Goal: Consume media (video, audio): Consume media (video, audio)

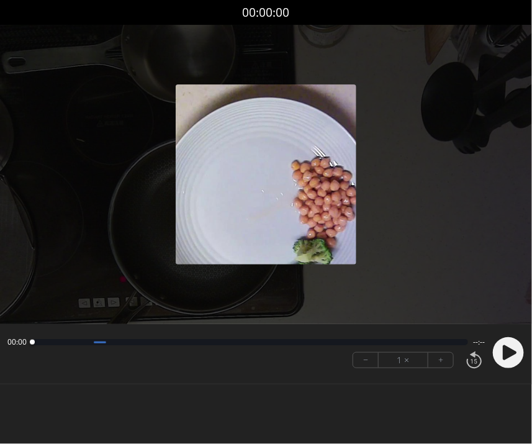
click at [505, 357] on icon at bounding box center [510, 352] width 14 height 15
click at [161, 259] on div at bounding box center [266, 174] width 532 height 299
click at [160, 214] on div at bounding box center [266, 174] width 532 height 299
click at [508, 352] on circle at bounding box center [508, 352] width 31 height 31
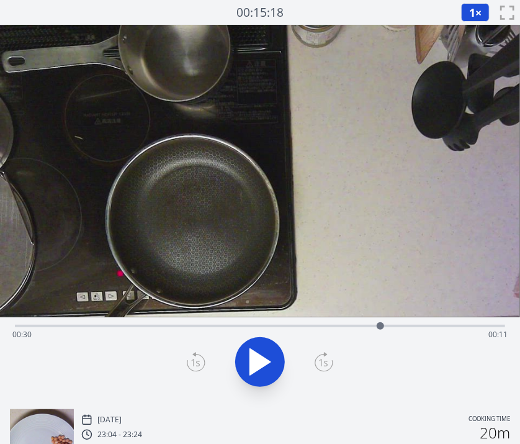
drag, startPoint x: 505, startPoint y: 325, endPoint x: 380, endPoint y: 329, distance: 124.8
click at [380, 329] on div at bounding box center [380, 325] width 7 height 7
click at [250, 365] on icon at bounding box center [260, 362] width 20 height 26
click at [250, 365] on icon at bounding box center [253, 362] width 7 height 27
drag, startPoint x: 389, startPoint y: 328, endPoint x: 378, endPoint y: 333, distance: 11.9
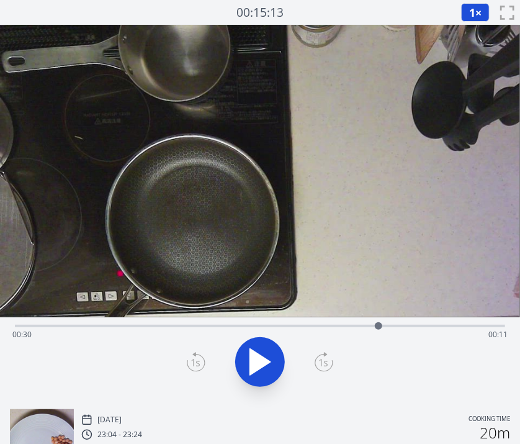
click at [378, 333] on div at bounding box center [378, 325] width 19 height 19
drag, startPoint x: 382, startPoint y: 327, endPoint x: 413, endPoint y: 329, distance: 30.5
click at [413, 329] on div at bounding box center [412, 325] width 19 height 19
drag, startPoint x: 413, startPoint y: 327, endPoint x: 403, endPoint y: 331, distance: 10.8
click at [403, 331] on div at bounding box center [403, 325] width 19 height 19
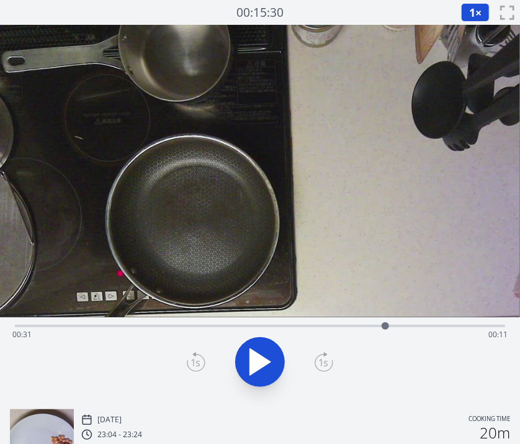
drag, startPoint x: 403, startPoint y: 331, endPoint x: 386, endPoint y: 334, distance: 17.5
click at [386, 334] on div at bounding box center [385, 325] width 19 height 19
click at [321, 368] on icon at bounding box center [324, 362] width 19 height 20
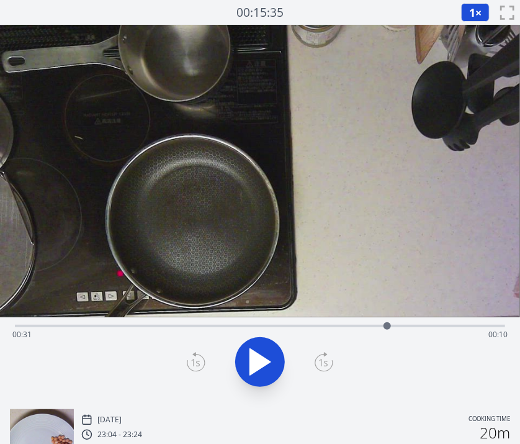
click at [321, 368] on icon at bounding box center [324, 362] width 19 height 20
click at [186, 357] on div at bounding box center [259, 362] width 505 height 60
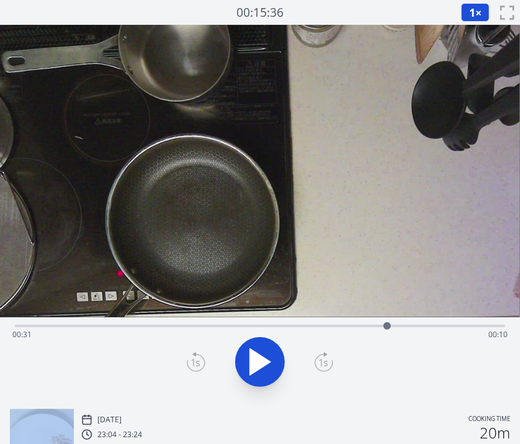
click at [186, 357] on div at bounding box center [259, 362] width 505 height 60
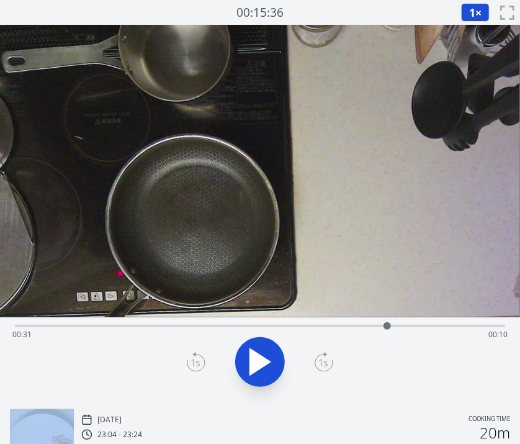
click at [186, 357] on div at bounding box center [259, 362] width 505 height 60
drag, startPoint x: 186, startPoint y: 357, endPoint x: 200, endPoint y: 363, distance: 15.3
click at [200, 363] on icon at bounding box center [196, 362] width 19 height 20
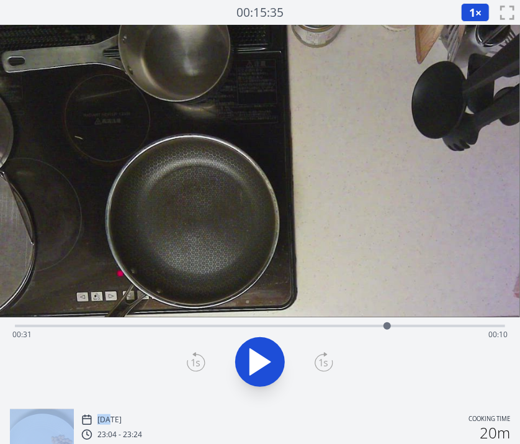
click at [200, 363] on icon at bounding box center [196, 362] width 19 height 20
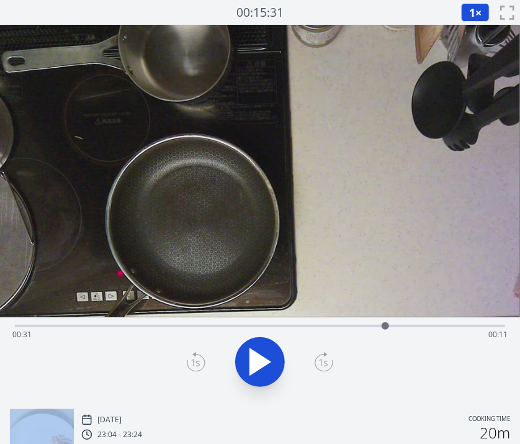
click at [200, 363] on icon at bounding box center [196, 362] width 19 height 20
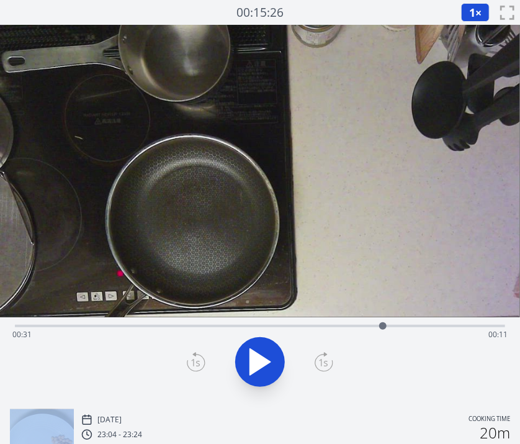
click at [200, 363] on icon at bounding box center [196, 362] width 19 height 20
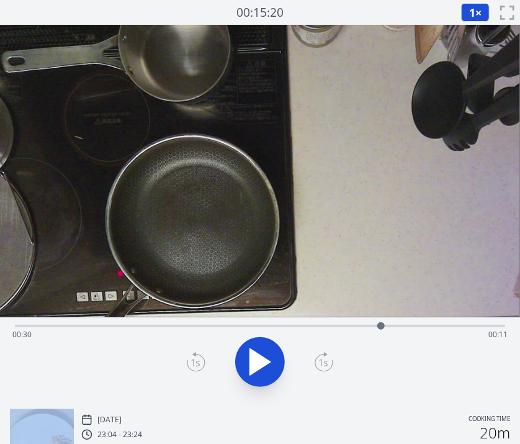
click at [200, 363] on icon at bounding box center [196, 362] width 19 height 20
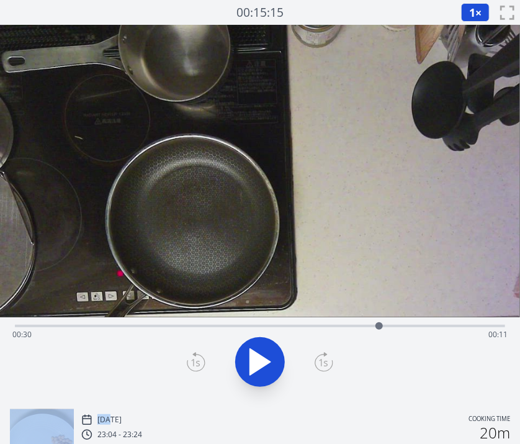
click at [200, 363] on icon at bounding box center [196, 362] width 19 height 20
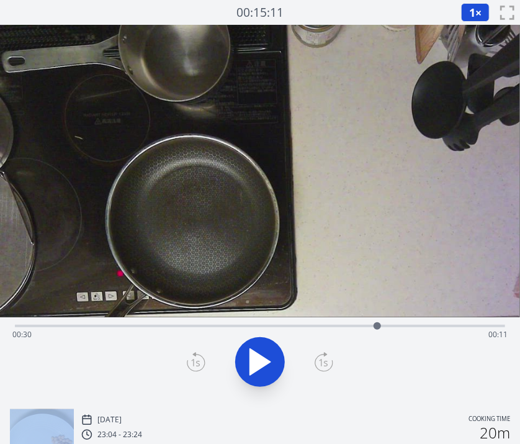
click at [200, 363] on icon at bounding box center [196, 362] width 19 height 20
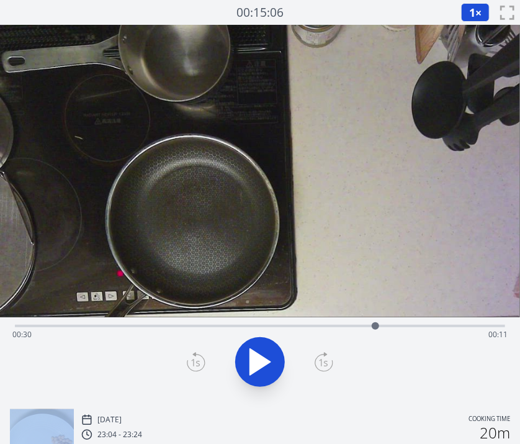
click at [200, 363] on icon at bounding box center [196, 362] width 19 height 20
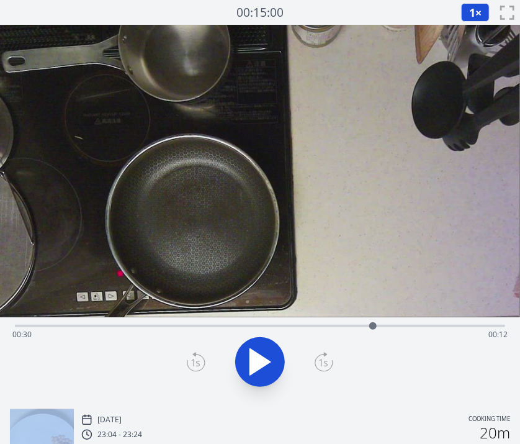
click at [200, 363] on icon at bounding box center [196, 362] width 19 height 20
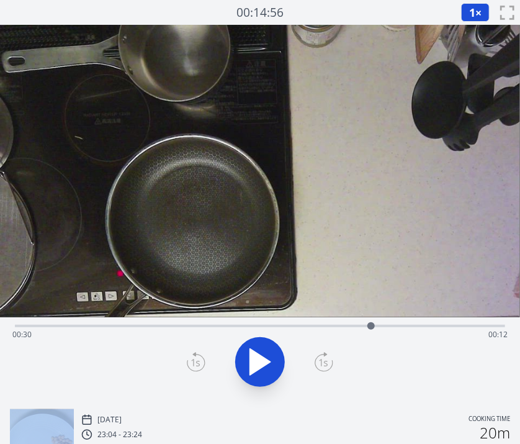
click at [200, 363] on icon at bounding box center [196, 362] width 19 height 20
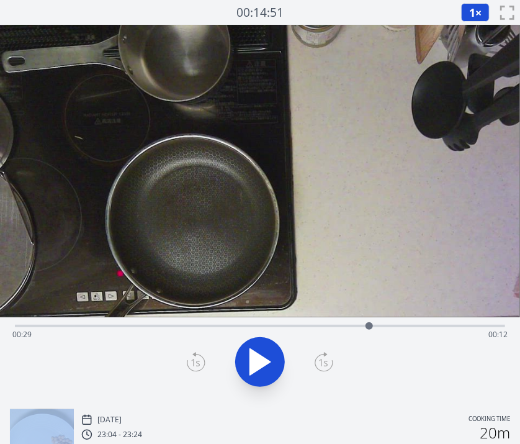
click at [200, 363] on icon at bounding box center [196, 362] width 19 height 20
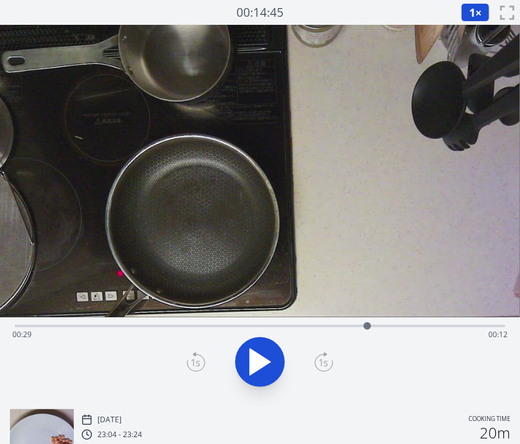
click at [200, 363] on icon at bounding box center [196, 362] width 19 height 20
drag, startPoint x: 365, startPoint y: 326, endPoint x: 349, endPoint y: 325, distance: 16.1
click at [349, 325] on div at bounding box center [349, 325] width 7 height 7
click at [346, 326] on div at bounding box center [345, 325] width 7 height 7
click at [341, 326] on div at bounding box center [341, 325] width 7 height 7
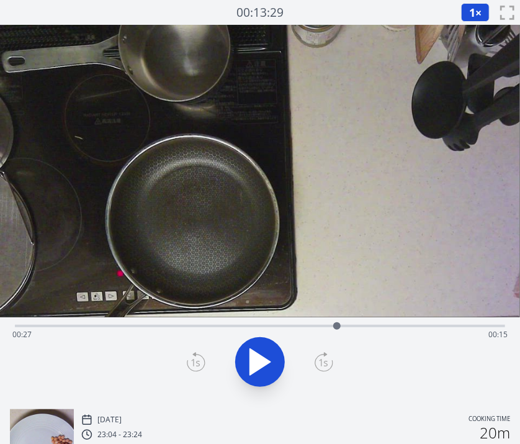
click at [338, 327] on div at bounding box center [336, 325] width 7 height 7
drag, startPoint x: 335, startPoint y: 321, endPoint x: 323, endPoint y: 328, distance: 14.2
click at [323, 328] on div at bounding box center [322, 325] width 7 height 7
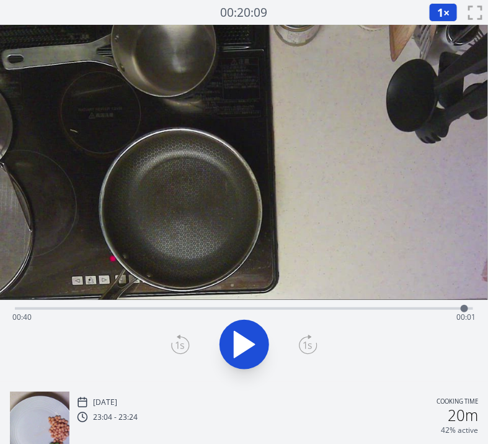
drag, startPoint x: 306, startPoint y: 305, endPoint x: 465, endPoint y: 305, distance: 159.4
click at [465, 305] on div at bounding box center [464, 308] width 7 height 7
drag, startPoint x: 466, startPoint y: 305, endPoint x: 428, endPoint y: 309, distance: 38.1
click at [428, 309] on div at bounding box center [427, 308] width 7 height 7
drag, startPoint x: 426, startPoint y: 308, endPoint x: 397, endPoint y: 312, distance: 29.5
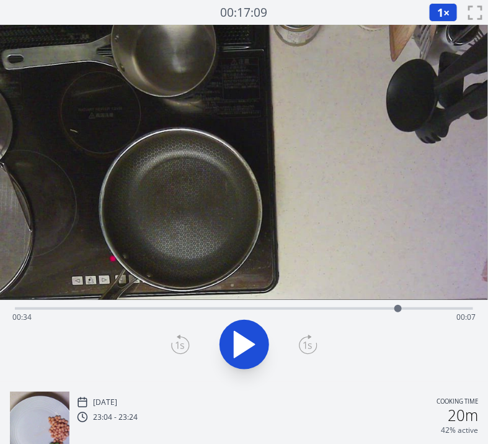
click at [397, 312] on div at bounding box center [398, 308] width 19 height 19
drag, startPoint x: 400, startPoint y: 311, endPoint x: 430, endPoint y: 309, distance: 29.9
click at [430, 309] on div at bounding box center [430, 308] width 19 height 19
click at [68, 302] on div "Time elapsed: 00:39 Time remaining: 00:02" at bounding box center [244, 307] width 458 height 15
drag, startPoint x: 68, startPoint y: 302, endPoint x: 22, endPoint y: 306, distance: 45.5
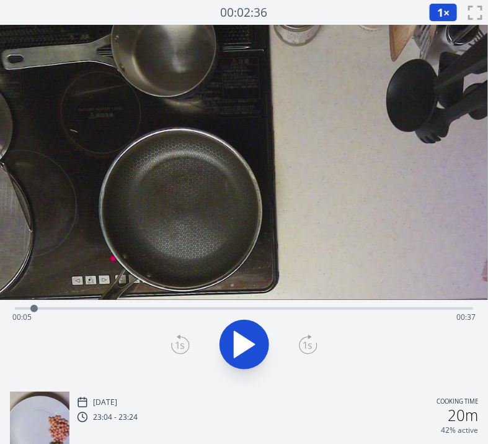
click at [25, 306] on div at bounding box center [34, 308] width 19 height 19
click at [248, 339] on icon at bounding box center [251, 344] width 7 height 27
click at [45, 316] on div at bounding box center [45, 308] width 19 height 19
drag, startPoint x: 51, startPoint y: 308, endPoint x: 62, endPoint y: 309, distance: 10.6
click at [62, 309] on div at bounding box center [59, 308] width 19 height 19
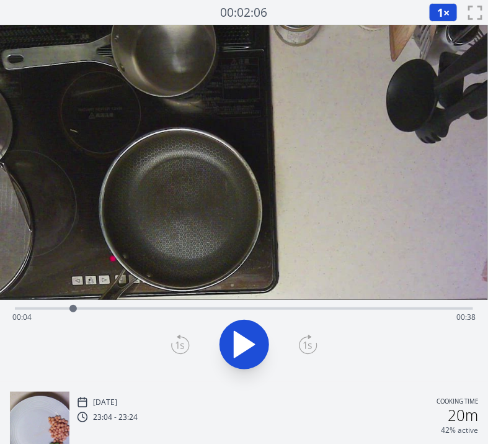
drag, startPoint x: 62, startPoint y: 309, endPoint x: 73, endPoint y: 308, distance: 11.2
click at [73, 308] on div at bounding box center [72, 308] width 7 height 7
drag, startPoint x: 73, startPoint y: 308, endPoint x: 87, endPoint y: 300, distance: 16.2
click at [87, 300] on div at bounding box center [78, 308] width 19 height 19
drag, startPoint x: 101, startPoint y: 308, endPoint x: 41, endPoint y: 315, distance: 60.6
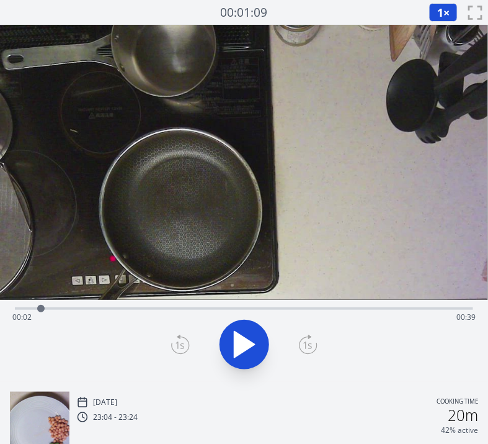
click at [41, 315] on div at bounding box center [41, 308] width 19 height 19
drag, startPoint x: 74, startPoint y: 308, endPoint x: 293, endPoint y: 297, distance: 219.9
click at [293, 297] on div "Time elapsed: 00:22 Time remaining: 00:19" at bounding box center [244, 203] width 488 height 357
drag, startPoint x: 299, startPoint y: 308, endPoint x: 342, endPoint y: 311, distance: 42.9
click at [342, 311] on div at bounding box center [342, 308] width 19 height 19
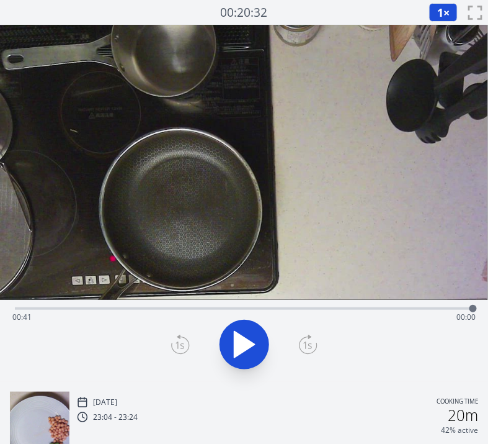
click at [287, 305] on div "Time elapsed: 00:41 Time remaining: 00:00" at bounding box center [244, 307] width 458 height 15
drag, startPoint x: 285, startPoint y: 307, endPoint x: 43, endPoint y: 306, distance: 242.0
click at [43, 306] on div at bounding box center [43, 308] width 7 height 7
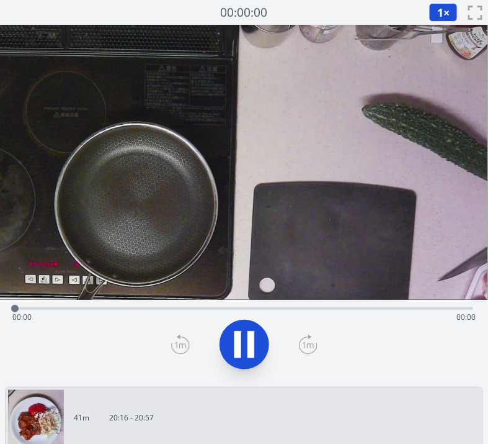
click at [233, 361] on icon at bounding box center [244, 344] width 35 height 35
click at [444, 6] on button "1 ×" at bounding box center [443, 12] width 29 height 19
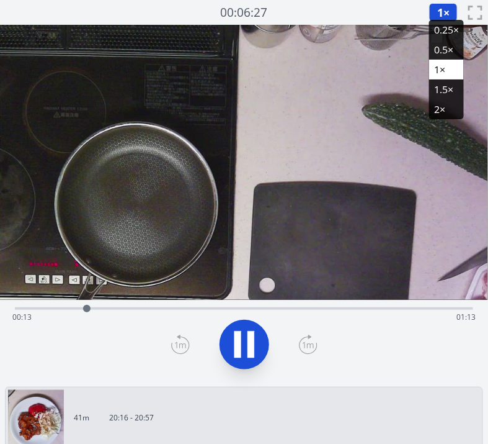
click at [437, 107] on li "2×" at bounding box center [446, 109] width 35 height 20
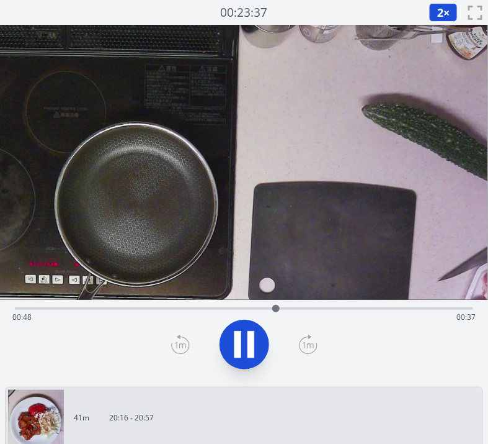
click at [242, 336] on icon at bounding box center [244, 344] width 35 height 35
drag, startPoint x: 301, startPoint y: 308, endPoint x: 99, endPoint y: 329, distance: 202.7
click at [99, 329] on div "Time elapsed: 00:15 Time remaining: 01:10" at bounding box center [244, 341] width 488 height 82
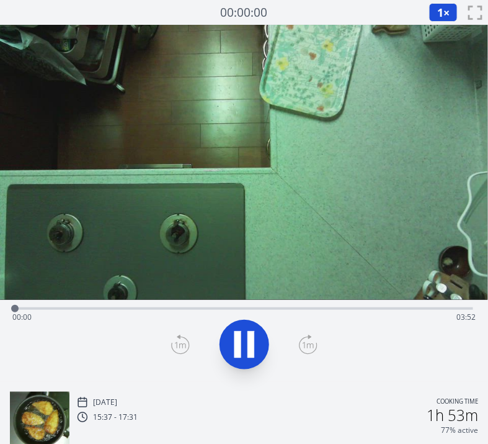
click at [236, 342] on icon at bounding box center [238, 344] width 7 height 27
click at [236, 342] on icon at bounding box center [245, 344] width 20 height 26
click at [442, 5] on span "1" at bounding box center [440, 12] width 6 height 15
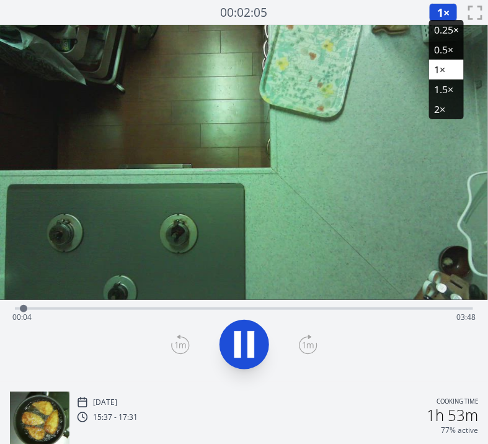
click at [436, 86] on li "1.5×" at bounding box center [446, 89] width 35 height 20
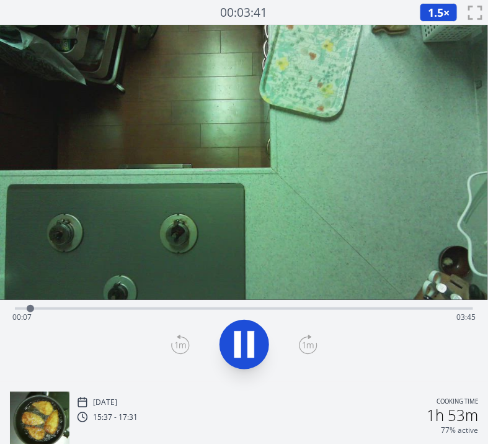
click at [429, 7] on span "1.5" at bounding box center [436, 12] width 16 height 15
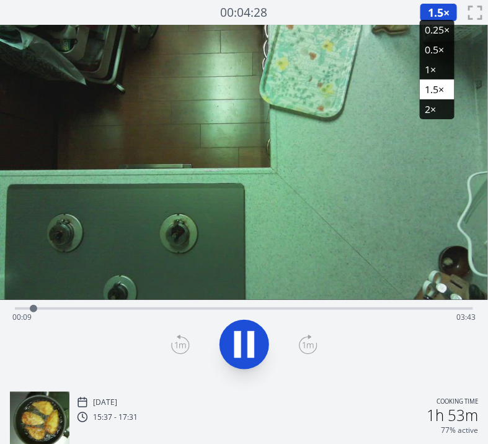
click at [431, 107] on li "2×" at bounding box center [437, 109] width 35 height 20
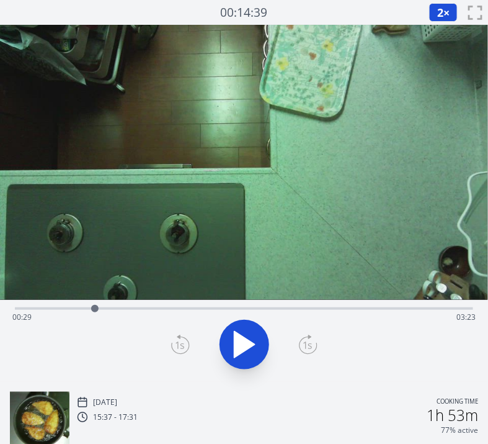
drag, startPoint x: 74, startPoint y: 308, endPoint x: 97, endPoint y: 311, distance: 23.2
click at [97, 311] on div at bounding box center [94, 308] width 7 height 7
drag, startPoint x: 109, startPoint y: 305, endPoint x: 154, endPoint y: 303, distance: 45.3
click at [143, 303] on div at bounding box center [133, 308] width 19 height 19
drag, startPoint x: 154, startPoint y: 303, endPoint x: 186, endPoint y: 308, distance: 32.0
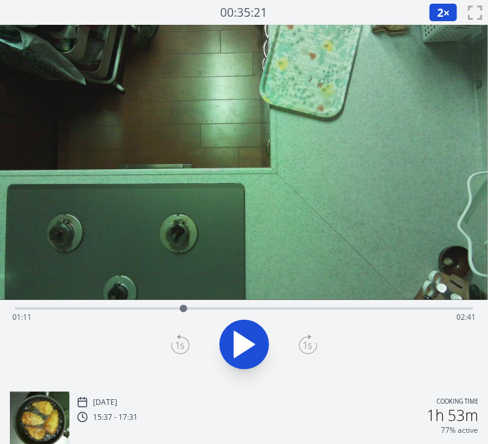
click at [186, 308] on div at bounding box center [183, 308] width 19 height 19
drag, startPoint x: 186, startPoint y: 308, endPoint x: 255, endPoint y: 315, distance: 69.8
click at [255, 315] on div at bounding box center [252, 308] width 19 height 19
drag, startPoint x: 264, startPoint y: 306, endPoint x: 316, endPoint y: 312, distance: 52.5
click at [316, 312] on div at bounding box center [312, 308] width 19 height 19
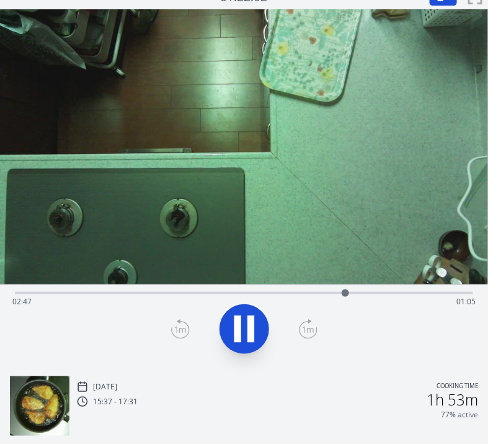
scroll to position [14, 0]
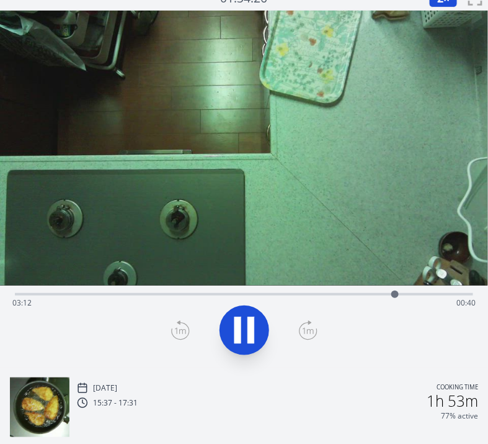
click at [260, 328] on icon at bounding box center [244, 330] width 35 height 35
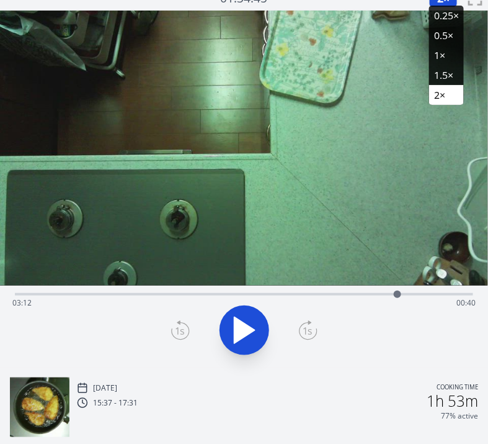
click at [445, 12] on li "0.25×" at bounding box center [446, 16] width 35 height 20
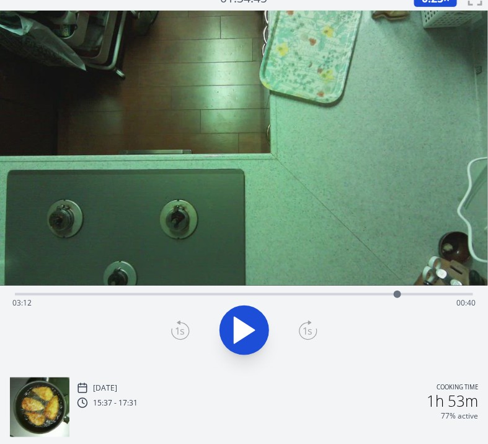
scroll to position [0, 0]
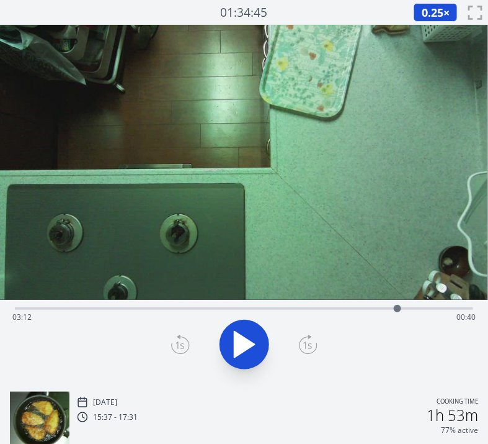
click at [248, 336] on icon at bounding box center [244, 344] width 35 height 35
drag, startPoint x: 405, startPoint y: 305, endPoint x: 407, endPoint y: 315, distance: 9.6
click at [407, 315] on div at bounding box center [407, 308] width 19 height 19
drag, startPoint x: 409, startPoint y: 306, endPoint x: 372, endPoint y: 309, distance: 36.7
click at [372, 309] on div at bounding box center [372, 308] width 7 height 7
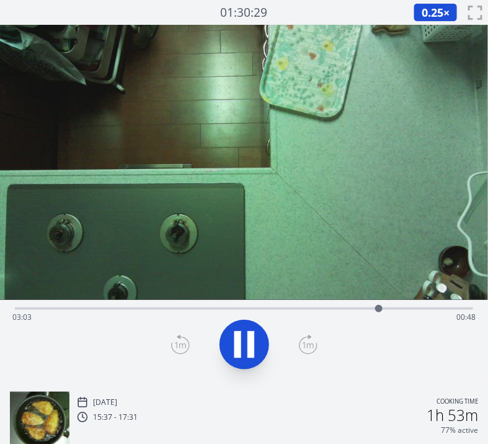
click at [313, 389] on div "Mon, 25th Aug 2025 Cooking time 15:37 - 17:31 1h 53m 77% active" at bounding box center [244, 416] width 488 height 69
drag, startPoint x: 380, startPoint y: 308, endPoint x: 405, endPoint y: 311, distance: 24.3
click at [405, 311] on div at bounding box center [404, 308] width 7 height 7
drag, startPoint x: 411, startPoint y: 308, endPoint x: 394, endPoint y: 307, distance: 16.8
click at [394, 307] on div at bounding box center [393, 308] width 7 height 7
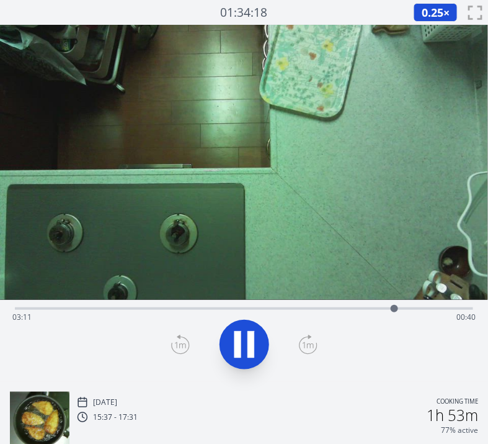
click at [262, 332] on button at bounding box center [245, 345] width 50 height 50
click at [241, 329] on icon at bounding box center [244, 344] width 35 height 35
drag, startPoint x: 396, startPoint y: 306, endPoint x: 391, endPoint y: 310, distance: 7.1
click at [391, 310] on div at bounding box center [390, 308] width 7 height 7
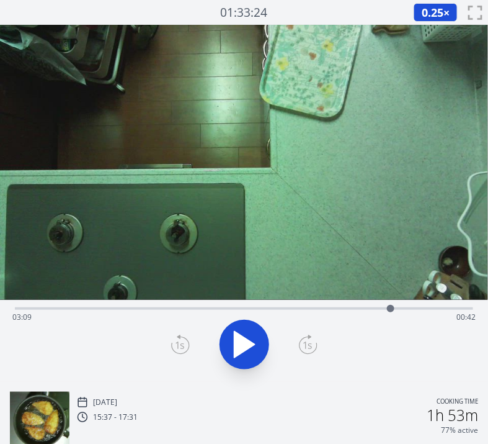
click at [391, 312] on div at bounding box center [391, 308] width 19 height 19
click at [254, 342] on icon at bounding box center [244, 344] width 35 height 35
drag, startPoint x: 408, startPoint y: 309, endPoint x: 399, endPoint y: 306, distance: 9.8
click at [399, 306] on div at bounding box center [398, 308] width 7 height 7
click at [310, 305] on div "Time elapsed: 03:32 Time remaining: 00:20" at bounding box center [244, 307] width 458 height 15
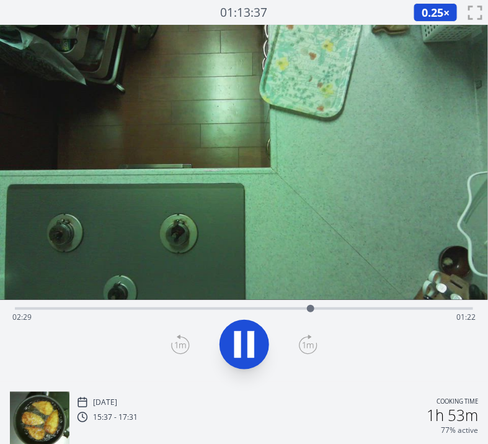
drag, startPoint x: 320, startPoint y: 301, endPoint x: 292, endPoint y: 306, distance: 28.5
click at [292, 306] on div "Time elapsed: 02:29 Time remaining: 01:22" at bounding box center [244, 307] width 458 height 15
drag, startPoint x: 292, startPoint y: 306, endPoint x: 257, endPoint y: 310, distance: 35.6
click at [257, 310] on div at bounding box center [257, 308] width 7 height 7
drag, startPoint x: 257, startPoint y: 310, endPoint x: 419, endPoint y: 303, distance: 162.1
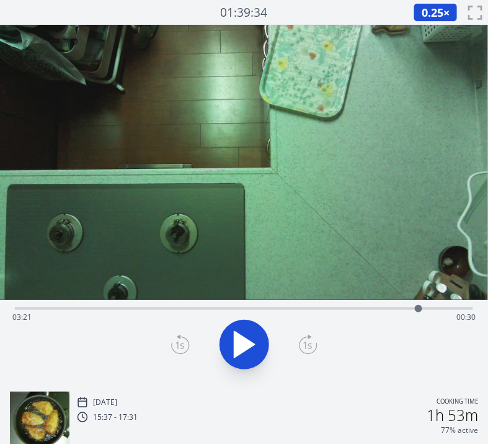
click at [419, 303] on div at bounding box center [418, 308] width 19 height 19
drag, startPoint x: 431, startPoint y: 310, endPoint x: 403, endPoint y: 311, distance: 27.9
click at [403, 311] on div at bounding box center [403, 308] width 7 height 7
click at [305, 308] on div "Time elapsed: 03:51 Time remaining: 00:00" at bounding box center [243, 317] width 463 height 20
drag, startPoint x: 308, startPoint y: 301, endPoint x: 411, endPoint y: 305, distance: 102.4
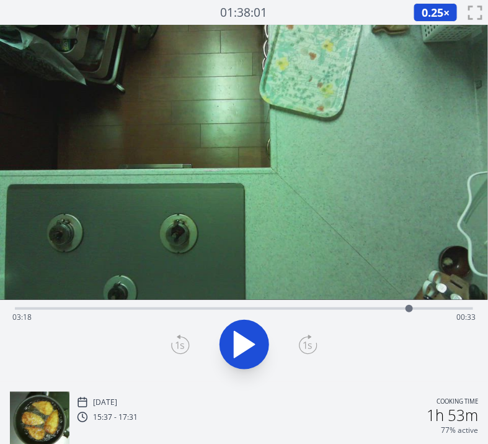
click at [411, 305] on div at bounding box center [409, 308] width 19 height 19
click at [239, 307] on div "Time elapsed: 03:19 Time remaining: 00:32" at bounding box center [243, 317] width 463 height 20
drag, startPoint x: 245, startPoint y: 308, endPoint x: 254, endPoint y: 310, distance: 9.5
click at [254, 310] on div at bounding box center [255, 308] width 19 height 19
drag, startPoint x: 254, startPoint y: 310, endPoint x: 304, endPoint y: 315, distance: 49.8
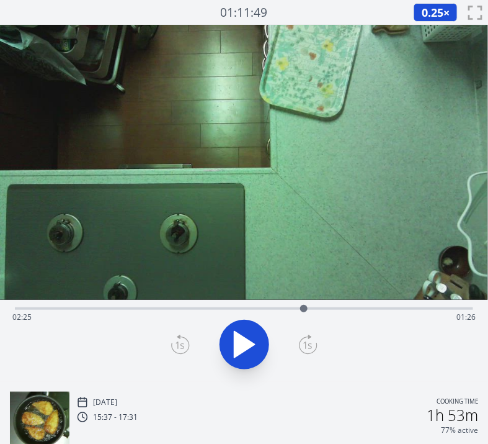
click at [304, 315] on div at bounding box center [304, 308] width 19 height 19
drag, startPoint x: 313, startPoint y: 306, endPoint x: 324, endPoint y: 309, distance: 10.8
click at [324, 309] on div "Time elapsed: 02:25 Time remaining: 01:26" at bounding box center [244, 307] width 458 height 15
drag, startPoint x: 341, startPoint y: 308, endPoint x: 359, endPoint y: 305, distance: 18.8
click at [359, 305] on div "Time elapsed: 02:35 Time remaining: 01:16" at bounding box center [244, 307] width 458 height 15
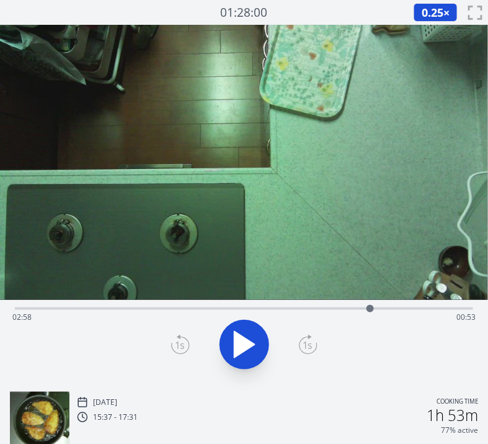
drag, startPoint x: 359, startPoint y: 305, endPoint x: 372, endPoint y: 304, distance: 13.1
click at [372, 305] on div at bounding box center [370, 308] width 7 height 7
drag, startPoint x: 372, startPoint y: 304, endPoint x: 383, endPoint y: 306, distance: 10.8
click at [383, 306] on div at bounding box center [382, 308] width 7 height 7
click at [388, 306] on div at bounding box center [387, 308] width 7 height 7
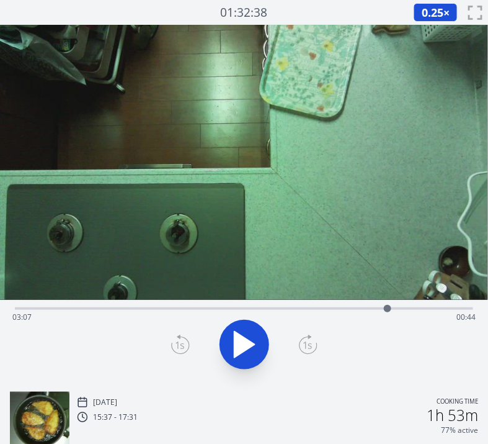
click at [271, 311] on div "Time elapsed: 03:07 Time remaining: 00:44" at bounding box center [243, 317] width 463 height 20
drag, startPoint x: 274, startPoint y: 303, endPoint x: 373, endPoint y: 305, distance: 98.7
click at [373, 305] on div at bounding box center [371, 308] width 19 height 19
drag, startPoint x: 377, startPoint y: 310, endPoint x: 388, endPoint y: 311, distance: 11.9
click at [388, 311] on div at bounding box center [388, 308] width 19 height 19
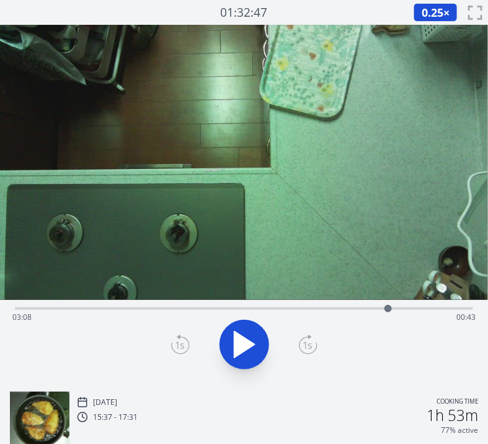
click at [245, 340] on icon at bounding box center [245, 344] width 20 height 26
drag, startPoint x: 388, startPoint y: 306, endPoint x: 334, endPoint y: 311, distance: 53.6
click at [334, 311] on div at bounding box center [332, 308] width 7 height 7
drag, startPoint x: 334, startPoint y: 311, endPoint x: 368, endPoint y: 313, distance: 33.6
click at [368, 313] on div at bounding box center [368, 308] width 19 height 19
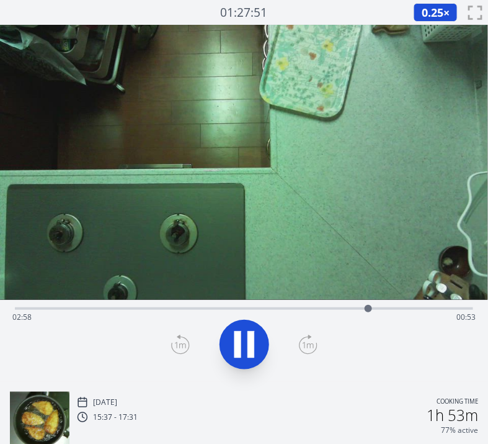
click at [254, 333] on icon at bounding box center [251, 344] width 7 height 27
click at [365, 311] on div at bounding box center [364, 308] width 7 height 7
click at [369, 312] on div at bounding box center [368, 308] width 19 height 19
drag, startPoint x: 369, startPoint y: 312, endPoint x: 375, endPoint y: 311, distance: 6.2
click at [375, 311] on div at bounding box center [374, 308] width 19 height 19
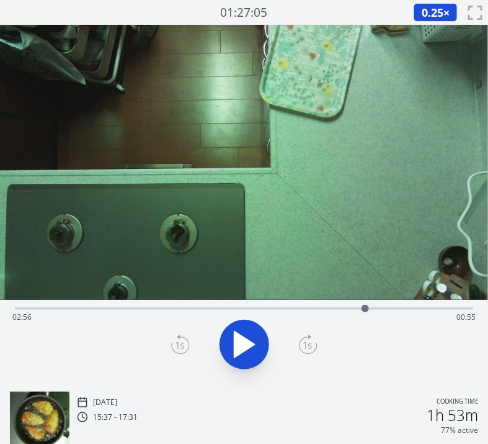
drag, startPoint x: 375, startPoint y: 311, endPoint x: 365, endPoint y: 313, distance: 9.5
click at [365, 313] on div at bounding box center [365, 308] width 19 height 19
drag, startPoint x: 369, startPoint y: 308, endPoint x: 377, endPoint y: 308, distance: 8.1
click at [377, 308] on div at bounding box center [376, 308] width 7 height 7
drag, startPoint x: 377, startPoint y: 308, endPoint x: 385, endPoint y: 308, distance: 8.1
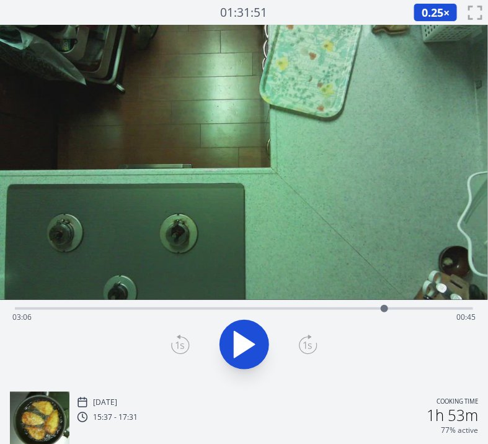
click at [385, 308] on div at bounding box center [384, 308] width 7 height 7
click at [385, 308] on div at bounding box center [385, 308] width 7 height 7
click at [244, 337] on icon at bounding box center [245, 344] width 20 height 26
click at [244, 337] on icon at bounding box center [244, 344] width 35 height 35
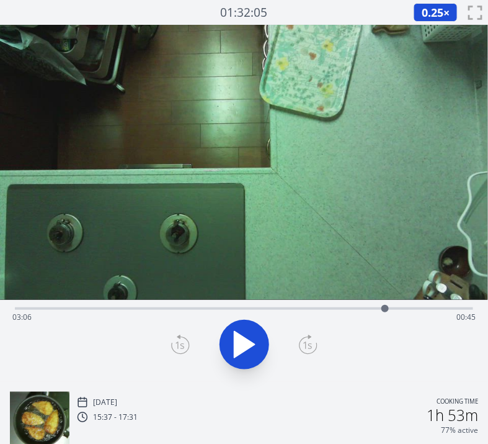
click at [248, 341] on icon at bounding box center [245, 344] width 20 height 26
click at [248, 341] on icon at bounding box center [251, 344] width 7 height 27
click at [249, 343] on icon at bounding box center [245, 344] width 20 height 26
drag, startPoint x: 395, startPoint y: 305, endPoint x: 406, endPoint y: 305, distance: 11.2
click at [406, 305] on div at bounding box center [406, 308] width 19 height 19
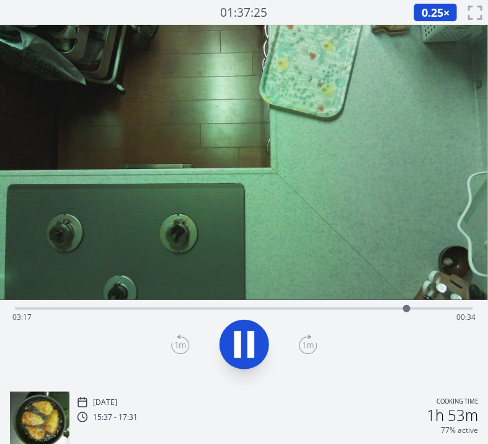
click at [235, 339] on icon at bounding box center [238, 344] width 7 height 27
click at [317, 308] on div "Time elapsed: 03:17 Time remaining: 00:34" at bounding box center [243, 317] width 463 height 20
drag, startPoint x: 319, startPoint y: 305, endPoint x: 382, endPoint y: 302, distance: 62.7
click at [382, 302] on div at bounding box center [381, 308] width 19 height 19
click at [384, 302] on div at bounding box center [384, 308] width 19 height 19
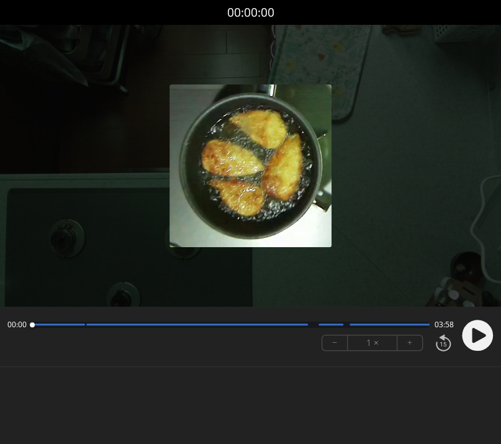
click at [278, 269] on div at bounding box center [250, 166] width 501 height 282
click at [476, 324] on circle at bounding box center [477, 335] width 31 height 31
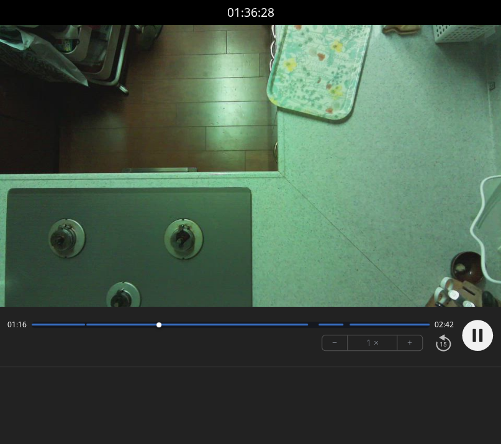
click at [256, 213] on video at bounding box center [250, 166] width 501 height 282
click at [467, 333] on circle at bounding box center [477, 335] width 31 height 31
click at [409, 344] on button "+" at bounding box center [409, 342] width 25 height 15
click at [267, 151] on video at bounding box center [250, 166] width 501 height 282
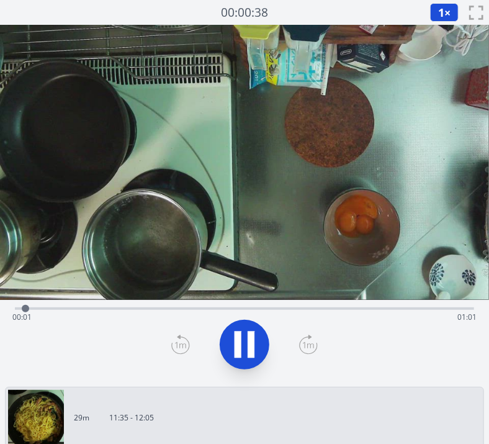
click at [125, 334] on div at bounding box center [244, 345] width 474 height 60
click at [447, 15] on button "1 ×" at bounding box center [444, 12] width 29 height 19
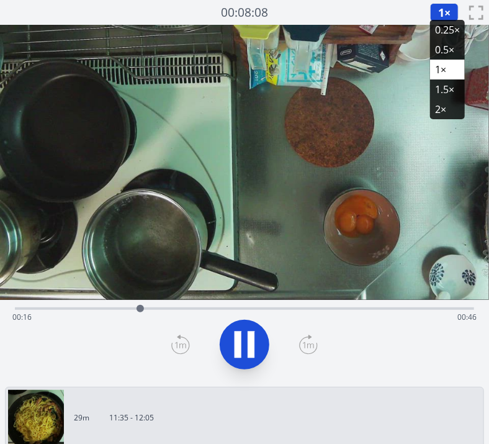
click at [440, 109] on li "2×" at bounding box center [447, 109] width 35 height 20
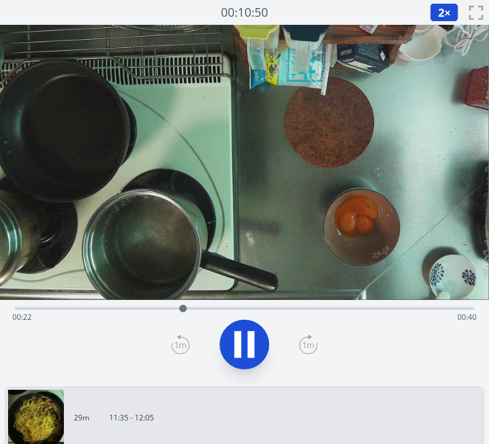
click at [444, 10] on span "2" at bounding box center [441, 12] width 6 height 15
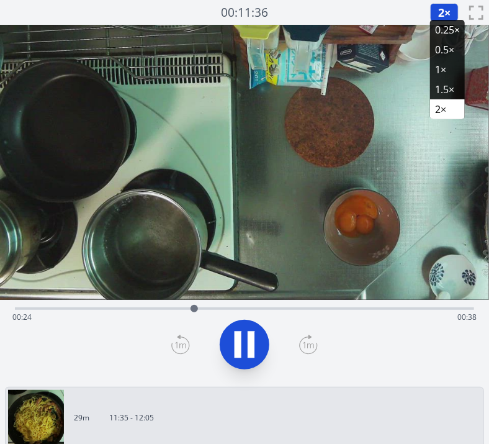
click at [440, 72] on li "1×" at bounding box center [447, 70] width 35 height 20
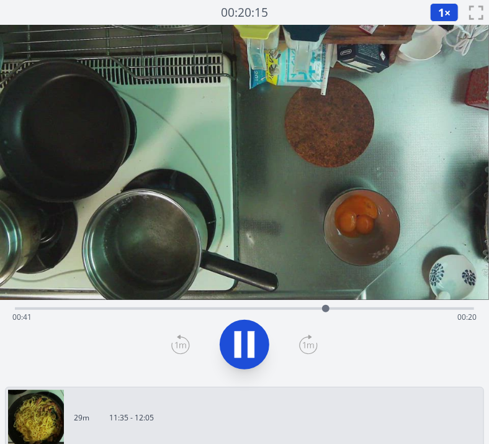
click at [261, 336] on icon at bounding box center [244, 344] width 35 height 35
drag, startPoint x: 329, startPoint y: 306, endPoint x: 320, endPoint y: 308, distance: 9.5
click at [320, 308] on div at bounding box center [319, 308] width 7 height 7
drag, startPoint x: 321, startPoint y: 310, endPoint x: 278, endPoint y: 313, distance: 43.5
click at [278, 313] on div at bounding box center [278, 308] width 19 height 19
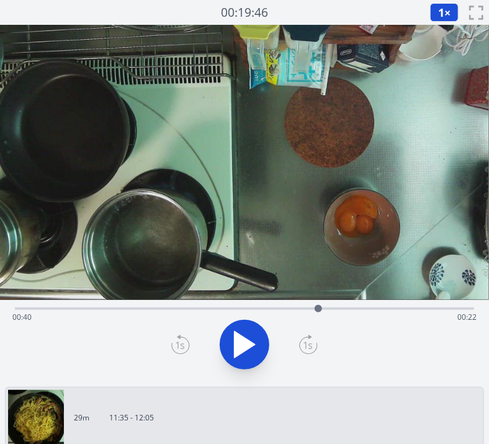
drag, startPoint x: 278, startPoint y: 313, endPoint x: 319, endPoint y: 315, distance: 41.0
click at [319, 315] on div at bounding box center [318, 308] width 19 height 19
drag, startPoint x: 317, startPoint y: 307, endPoint x: 259, endPoint y: 311, distance: 58.5
click at [259, 311] on div at bounding box center [259, 308] width 7 height 7
drag, startPoint x: 257, startPoint y: 308, endPoint x: 275, endPoint y: 305, distance: 18.3
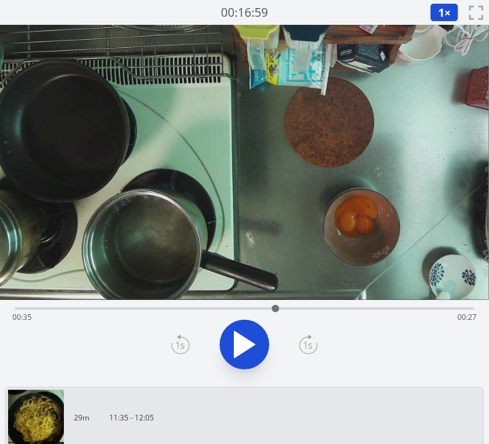
click at [275, 305] on div at bounding box center [275, 308] width 7 height 7
drag, startPoint x: 303, startPoint y: 308, endPoint x: 318, endPoint y: 308, distance: 14.3
click at [318, 308] on div "Time elapsed: 00:35 Time remaining: 00:27" at bounding box center [244, 317] width 464 height 20
click at [314, 313] on div at bounding box center [314, 308] width 19 height 19
click at [254, 230] on video at bounding box center [244, 162] width 489 height 275
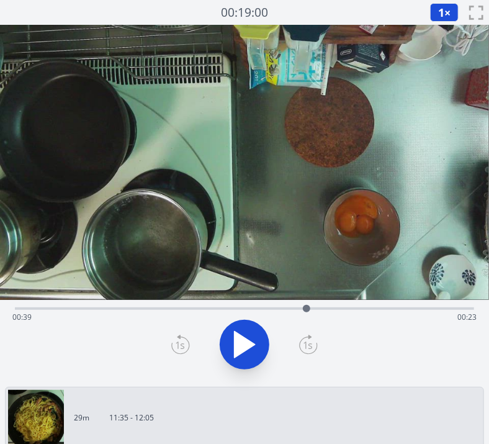
drag, startPoint x: 316, startPoint y: 313, endPoint x: 306, endPoint y: 321, distance: 12.3
click at [306, 310] on div "Time elapsed: 00:39 Time remaining: 00:23" at bounding box center [244, 308] width 459 height 2
drag, startPoint x: 306, startPoint y: 321, endPoint x: 287, endPoint y: 320, distance: 19.9
click at [287, 320] on div "Time elapsed: 00:39 Time remaining: 00:23" at bounding box center [244, 317] width 464 height 20
drag, startPoint x: 284, startPoint y: 310, endPoint x: 276, endPoint y: 311, distance: 8.2
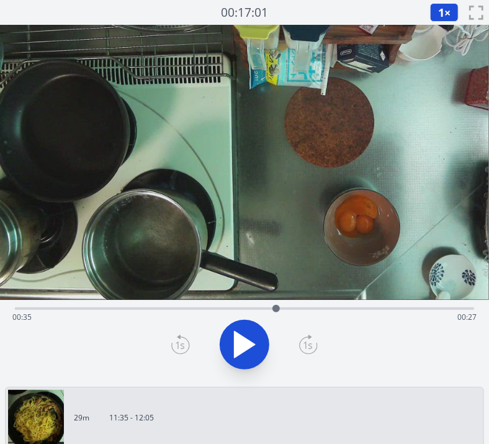
click at [276, 311] on div at bounding box center [275, 308] width 7 height 7
click at [274, 314] on div at bounding box center [274, 308] width 19 height 19
click at [254, 333] on icon at bounding box center [244, 344] width 35 height 35
click at [254, 333] on icon at bounding box center [251, 344] width 7 height 27
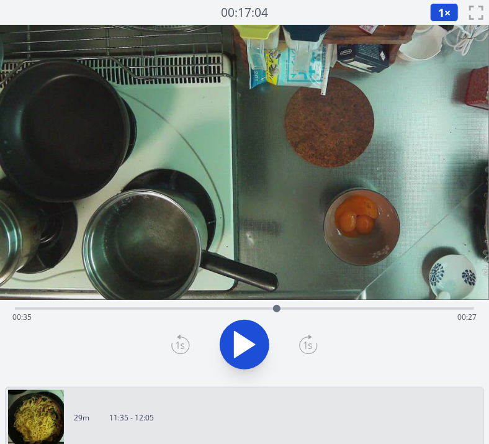
drag, startPoint x: 290, startPoint y: 310, endPoint x: 277, endPoint y: 312, distance: 13.9
click at [277, 312] on div at bounding box center [276, 308] width 19 height 19
click at [254, 346] on icon at bounding box center [251, 344] width 7 height 27
drag, startPoint x: 310, startPoint y: 311, endPoint x: 277, endPoint y: 315, distance: 33.1
click at [277, 315] on div at bounding box center [277, 308] width 19 height 19
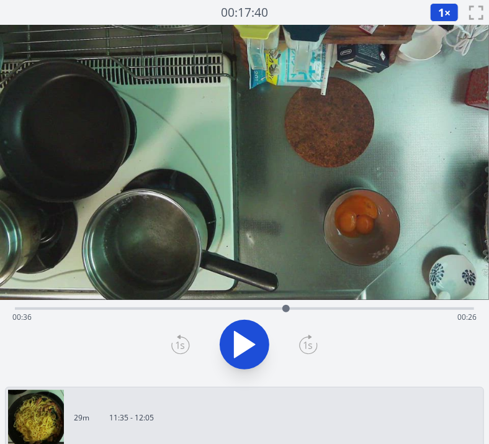
drag, startPoint x: 278, startPoint y: 302, endPoint x: 287, endPoint y: 305, distance: 9.8
click at [287, 305] on div at bounding box center [286, 308] width 19 height 19
drag, startPoint x: 287, startPoint y: 305, endPoint x: 320, endPoint y: 303, distance: 32.3
click at [320, 303] on div at bounding box center [319, 308] width 19 height 19
click at [243, 341] on icon at bounding box center [245, 344] width 20 height 26
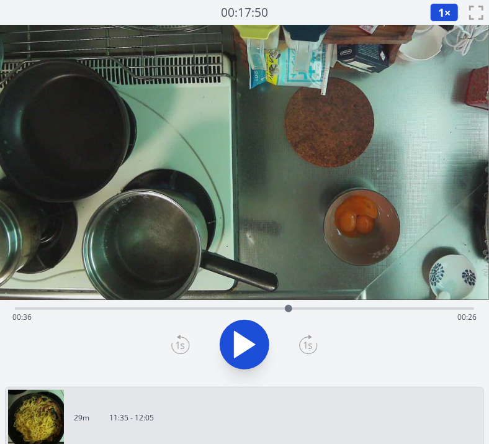
drag, startPoint x: 323, startPoint y: 311, endPoint x: 288, endPoint y: 312, distance: 34.1
click at [288, 312] on div at bounding box center [288, 308] width 19 height 19
click at [253, 340] on icon at bounding box center [251, 344] width 7 height 27
drag, startPoint x: 295, startPoint y: 313, endPoint x: 265, endPoint y: 315, distance: 29.8
click at [265, 315] on div at bounding box center [265, 308] width 19 height 19
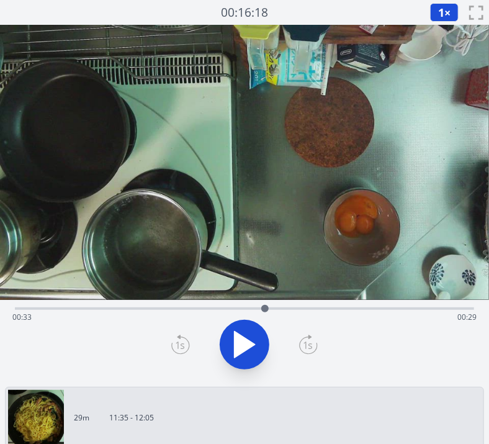
drag, startPoint x: 276, startPoint y: 306, endPoint x: 287, endPoint y: 306, distance: 11.2
click at [287, 306] on div "Time elapsed: 00:33 Time remaining: 00:29" at bounding box center [244, 307] width 459 height 15
drag, startPoint x: 295, startPoint y: 306, endPoint x: 211, endPoint y: 308, distance: 83.8
click at [211, 308] on div at bounding box center [211, 308] width 19 height 19
drag, startPoint x: 211, startPoint y: 308, endPoint x: 244, endPoint y: 308, distance: 32.9
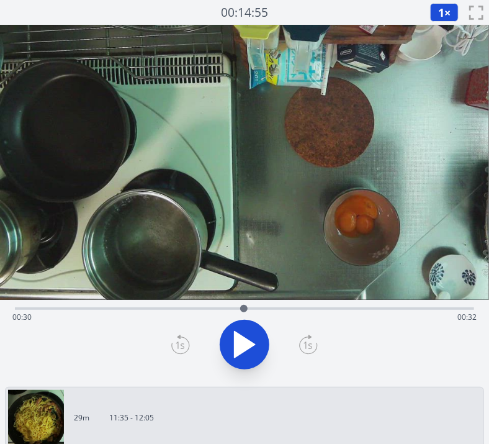
click at [244, 308] on div at bounding box center [243, 308] width 7 height 7
drag, startPoint x: 245, startPoint y: 313, endPoint x: 257, endPoint y: 317, distance: 13.1
click at [257, 317] on div at bounding box center [257, 308] width 19 height 19
drag, startPoint x: 257, startPoint y: 317, endPoint x: 279, endPoint y: 316, distance: 21.7
click at [279, 316] on div at bounding box center [279, 308] width 19 height 19
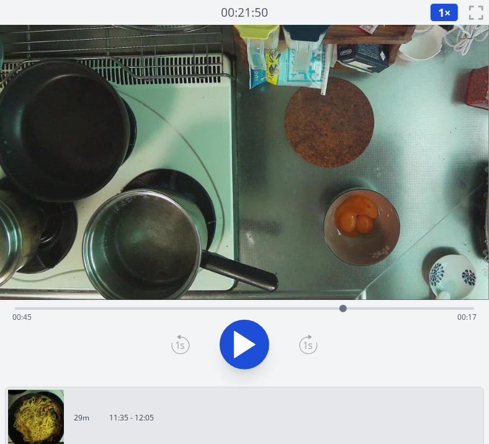
drag, startPoint x: 280, startPoint y: 310, endPoint x: 342, endPoint y: 308, distance: 62.1
click at [342, 308] on div at bounding box center [342, 308] width 7 height 7
drag, startPoint x: 342, startPoint y: 308, endPoint x: 331, endPoint y: 305, distance: 11.0
click at [331, 305] on div at bounding box center [331, 308] width 7 height 7
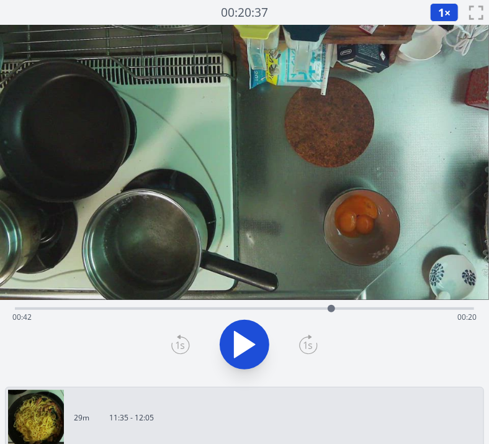
click at [331, 305] on div at bounding box center [331, 308] width 7 height 7
click at [188, 272] on video at bounding box center [244, 162] width 489 height 275
click at [195, 259] on video at bounding box center [244, 162] width 489 height 275
drag, startPoint x: 331, startPoint y: 308, endPoint x: 277, endPoint y: 307, distance: 54.0
click at [277, 307] on div at bounding box center [272, 308] width 7 height 7
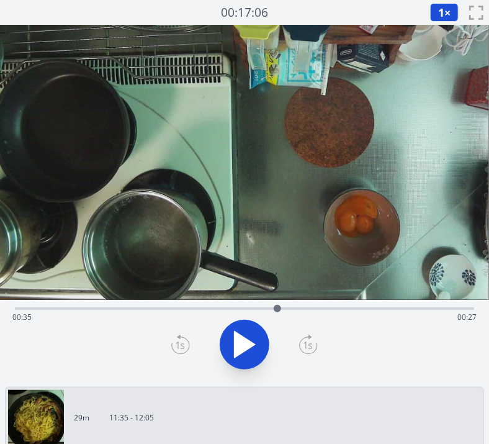
click at [276, 97] on video at bounding box center [244, 162] width 489 height 275
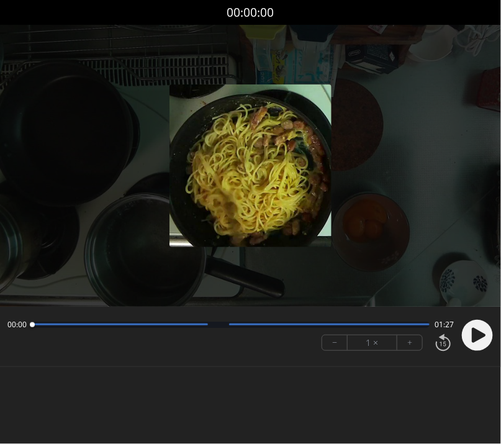
click at [472, 335] on icon at bounding box center [479, 335] width 14 height 15
click at [413, 344] on button "+" at bounding box center [409, 342] width 25 height 15
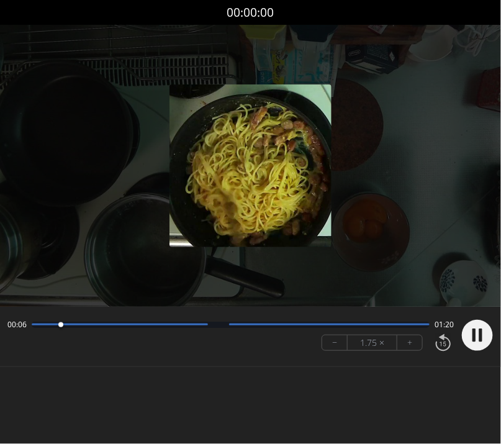
click at [413, 344] on button "+" at bounding box center [409, 342] width 25 height 15
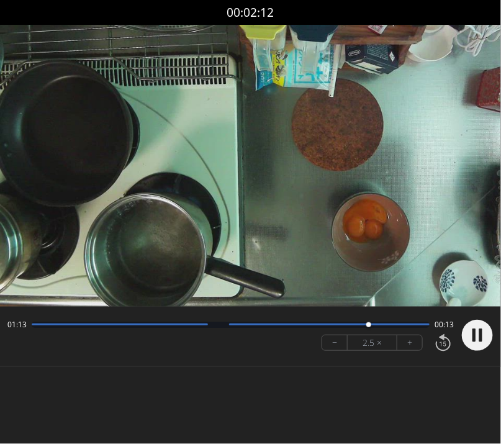
click at [215, 268] on video at bounding box center [250, 166] width 501 height 282
click at [484, 336] on icon at bounding box center [479, 335] width 14 height 15
click at [226, 271] on video at bounding box center [250, 166] width 501 height 282
drag, startPoint x: 34, startPoint y: 321, endPoint x: 369, endPoint y: 322, distance: 334.4
click at [369, 322] on div at bounding box center [367, 324] width 17 height 17
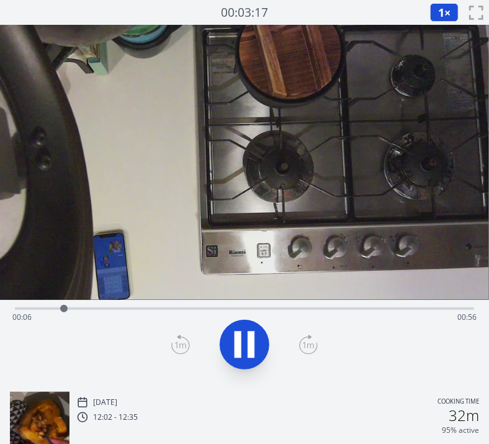
click at [254, 376] on div "Time elapsed: 00:06 Time remaining: 00:56" at bounding box center [244, 341] width 489 height 82
click at [438, 9] on span "1" at bounding box center [441, 12] width 6 height 15
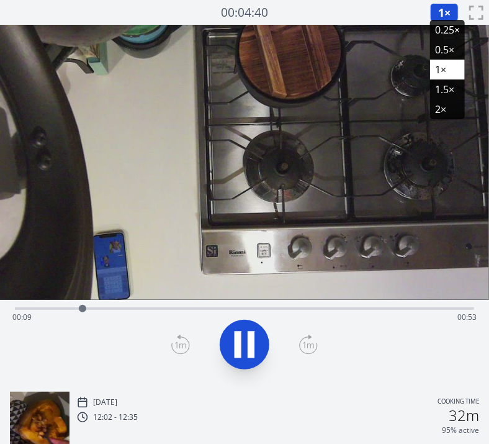
click at [436, 106] on li "2×" at bounding box center [447, 109] width 35 height 20
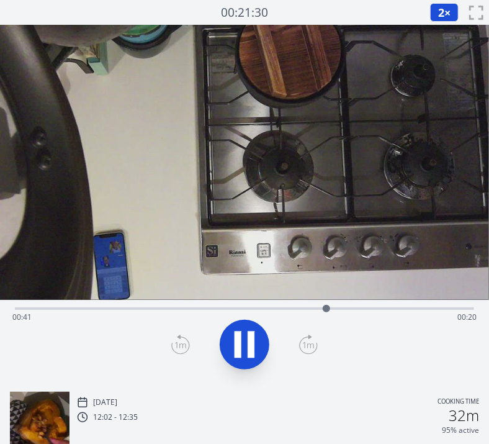
click at [443, 17] on span "2" at bounding box center [441, 12] width 6 height 15
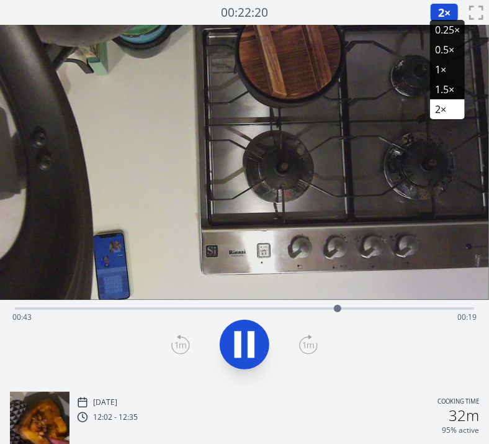
click at [443, 51] on li "0.5×" at bounding box center [447, 50] width 35 height 20
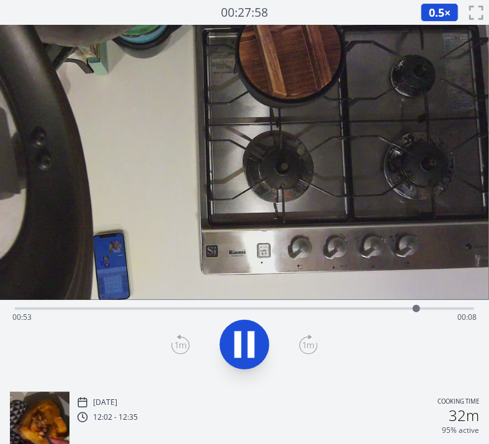
click at [256, 328] on icon at bounding box center [244, 344] width 35 height 35
drag, startPoint x: 420, startPoint y: 307, endPoint x: 412, endPoint y: 307, distance: 8.1
click at [412, 307] on div at bounding box center [411, 308] width 7 height 7
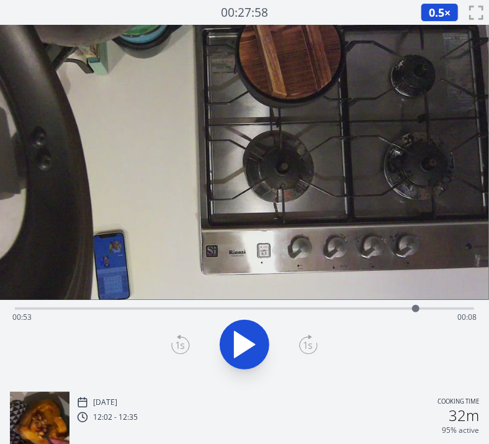
click at [416, 309] on div at bounding box center [415, 308] width 7 height 7
drag, startPoint x: 416, startPoint y: 307, endPoint x: 396, endPoint y: 311, distance: 19.6
click at [396, 311] on div at bounding box center [396, 308] width 7 height 7
drag, startPoint x: 396, startPoint y: 311, endPoint x: 401, endPoint y: 316, distance: 6.6
click at [401, 316] on div at bounding box center [400, 308] width 19 height 19
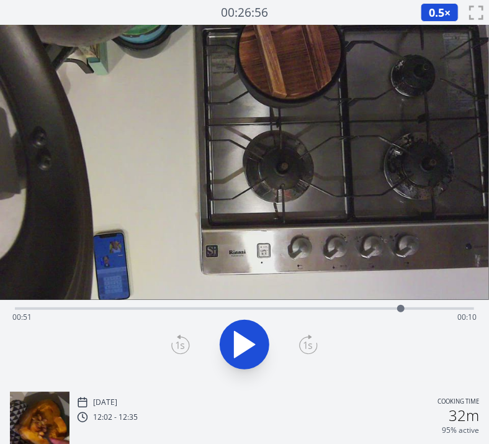
click at [257, 194] on video at bounding box center [244, 162] width 489 height 275
drag, startPoint x: 403, startPoint y: 310, endPoint x: 372, endPoint y: 314, distance: 31.2
click at [372, 314] on div at bounding box center [373, 308] width 19 height 19
click at [378, 314] on div at bounding box center [374, 308] width 19 height 19
click at [283, 311] on div "Time elapsed: 01:01 Time remaining: 00:00" at bounding box center [244, 317] width 464 height 20
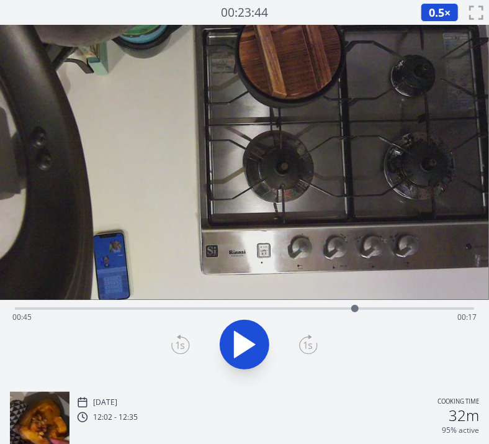
drag, startPoint x: 283, startPoint y: 311, endPoint x: 355, endPoint y: 300, distance: 72.8
click at [355, 300] on div at bounding box center [355, 308] width 19 height 19
click at [253, 333] on icon at bounding box center [244, 344] width 35 height 35
click at [253, 333] on icon at bounding box center [251, 344] width 7 height 27
click at [253, 333] on icon at bounding box center [244, 344] width 35 height 35
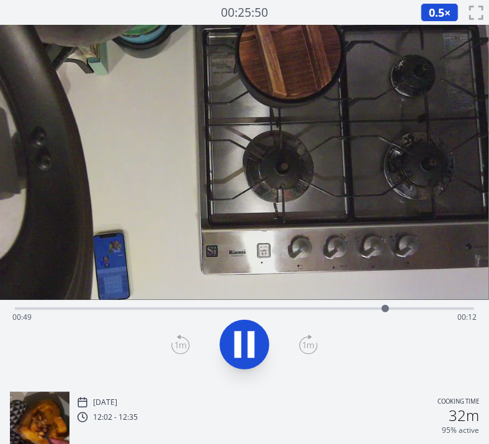
click at [253, 333] on icon at bounding box center [251, 344] width 7 height 27
click at [253, 333] on icon at bounding box center [244, 344] width 35 height 35
click at [253, 333] on icon at bounding box center [251, 344] width 7 height 27
click at [190, 272] on video at bounding box center [244, 162] width 489 height 275
drag, startPoint x: 236, startPoint y: 308, endPoint x: 248, endPoint y: 310, distance: 12.5
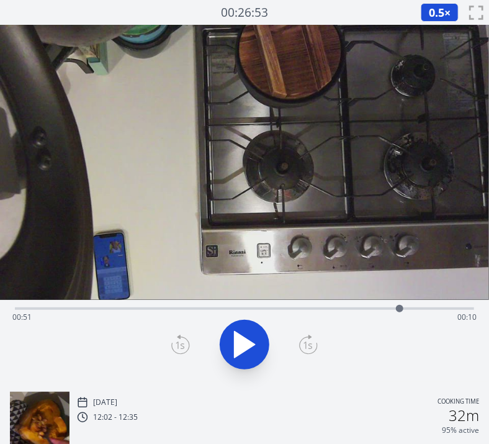
click at [248, 310] on div "Time elapsed: 00:51 Time remaining: 00:10" at bounding box center [244, 317] width 464 height 20
drag, startPoint x: 248, startPoint y: 310, endPoint x: 376, endPoint y: 313, distance: 127.9
click at [376, 313] on div at bounding box center [376, 308] width 19 height 19
click at [239, 350] on icon at bounding box center [245, 344] width 20 height 26
drag, startPoint x: 478, startPoint y: 309, endPoint x: 361, endPoint y: 299, distance: 117.1
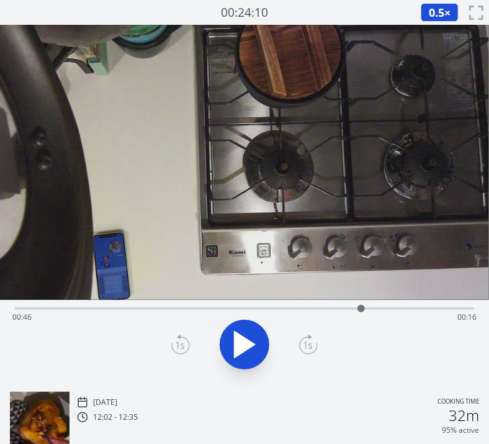
click at [361, 299] on div at bounding box center [361, 308] width 19 height 19
drag, startPoint x: 366, startPoint y: 309, endPoint x: 403, endPoint y: 306, distance: 37.4
click at [403, 306] on div at bounding box center [402, 308] width 19 height 19
click at [275, 318] on div "Time elapsed: 00:52 Time remaining: 00:10" at bounding box center [244, 317] width 464 height 20
drag, startPoint x: 277, startPoint y: 311, endPoint x: 395, endPoint y: 311, distance: 117.9
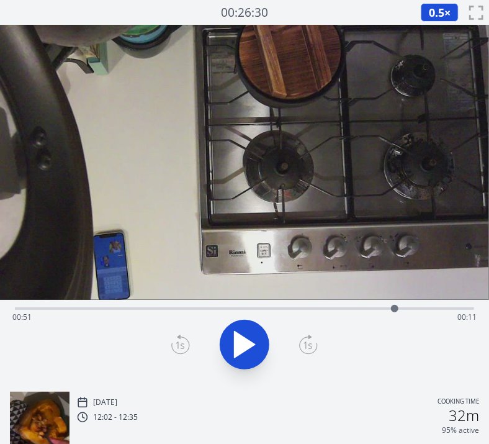
click at [395, 311] on div at bounding box center [394, 308] width 19 height 19
click at [240, 337] on icon at bounding box center [245, 344] width 20 height 26
click at [194, 211] on video at bounding box center [244, 162] width 489 height 275
drag, startPoint x: 473, startPoint y: 306, endPoint x: 418, endPoint y: 321, distance: 57.2
click at [418, 310] on div "Time elapsed: 00:54 Time remaining: 00:08" at bounding box center [244, 308] width 459 height 2
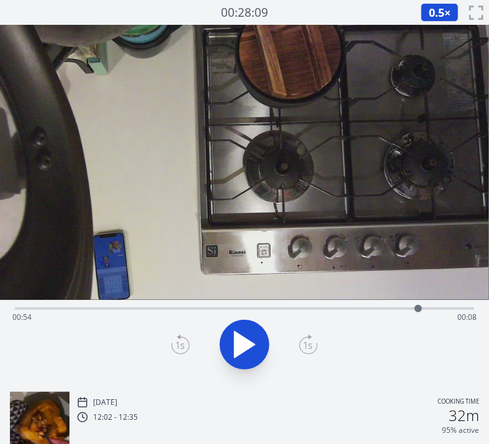
click at [229, 204] on video at bounding box center [244, 162] width 489 height 275
drag, startPoint x: 418, startPoint y: 306, endPoint x: 409, endPoint y: 314, distance: 11.4
click at [409, 314] on div at bounding box center [409, 308] width 19 height 19
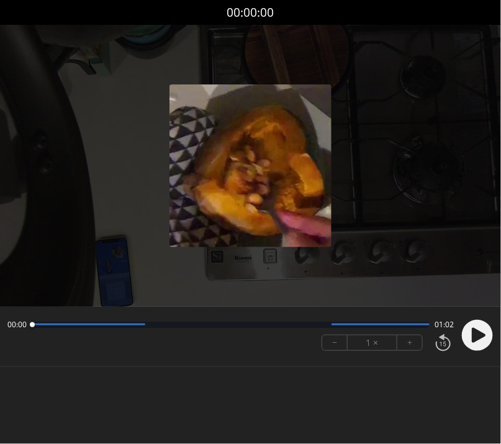
click at [478, 334] on icon at bounding box center [479, 335] width 14 height 15
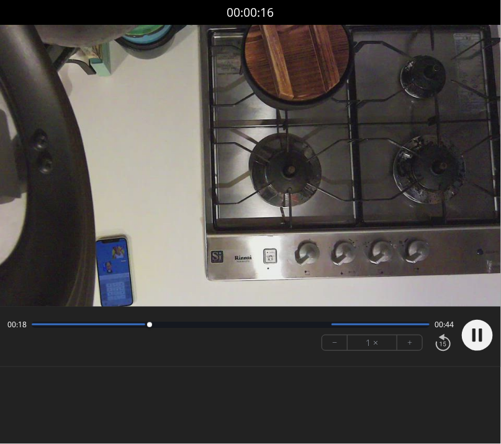
click at [409, 339] on button "+" at bounding box center [409, 342] width 25 height 15
click at [470, 339] on div at bounding box center [474, 335] width 37 height 42
